Goal: Transaction & Acquisition: Purchase product/service

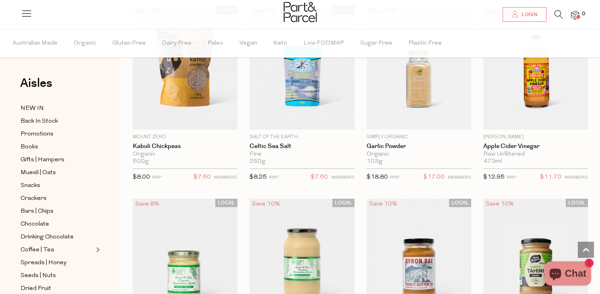
scroll to position [1125, 0]
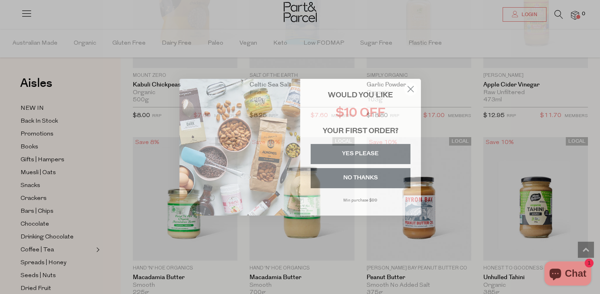
click at [412, 88] on circle "Close dialog" at bounding box center [409, 88] width 13 height 13
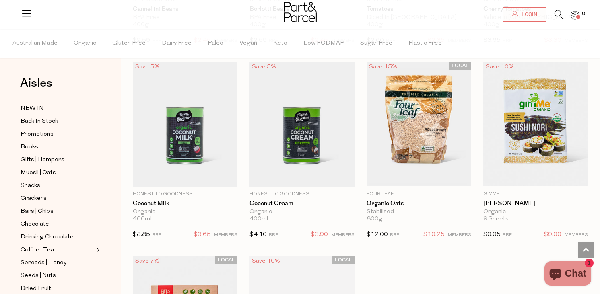
scroll to position [2360, 0]
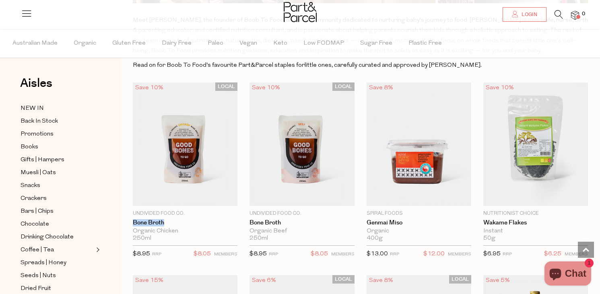
scroll to position [205, 0]
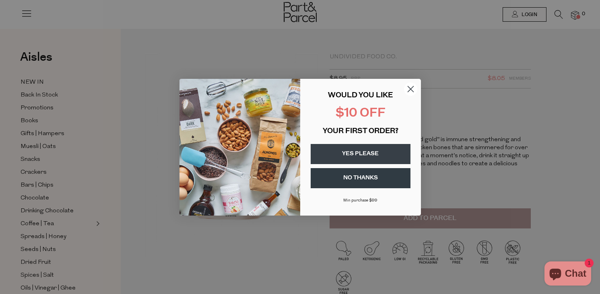
click at [411, 90] on circle "Close dialog" at bounding box center [409, 88] width 13 height 13
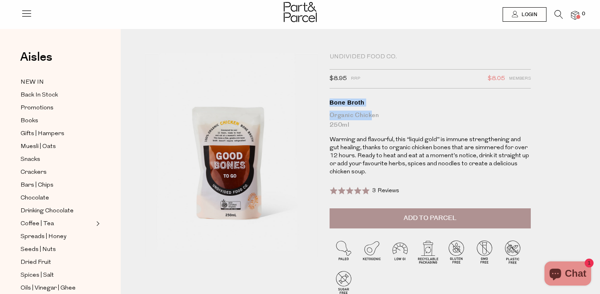
copy h1 "Bone Broth Organic [DEMOGRAPHIC_DATA]"
drag, startPoint x: 326, startPoint y: 102, endPoint x: 370, endPoint y: 111, distance: 45.0
click at [370, 111] on div "Undivided Food Co. $8.95 RRP $8.05 Members Available: In Stock Bone Broth Organ…" at bounding box center [434, 181] width 222 height 257
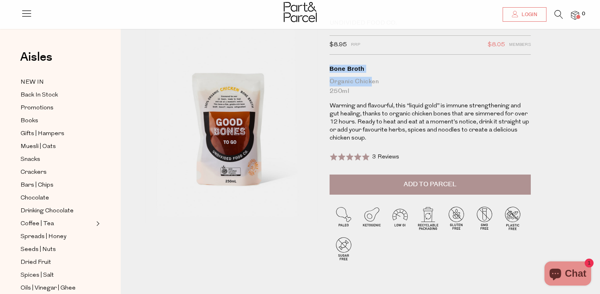
scroll to position [34, 0]
click at [386, 155] on span "3 Reviews" at bounding box center [385, 157] width 27 height 6
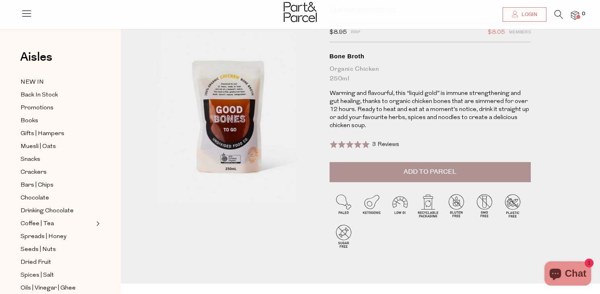
scroll to position [12, 0]
